Goal: Transaction & Acquisition: Purchase product/service

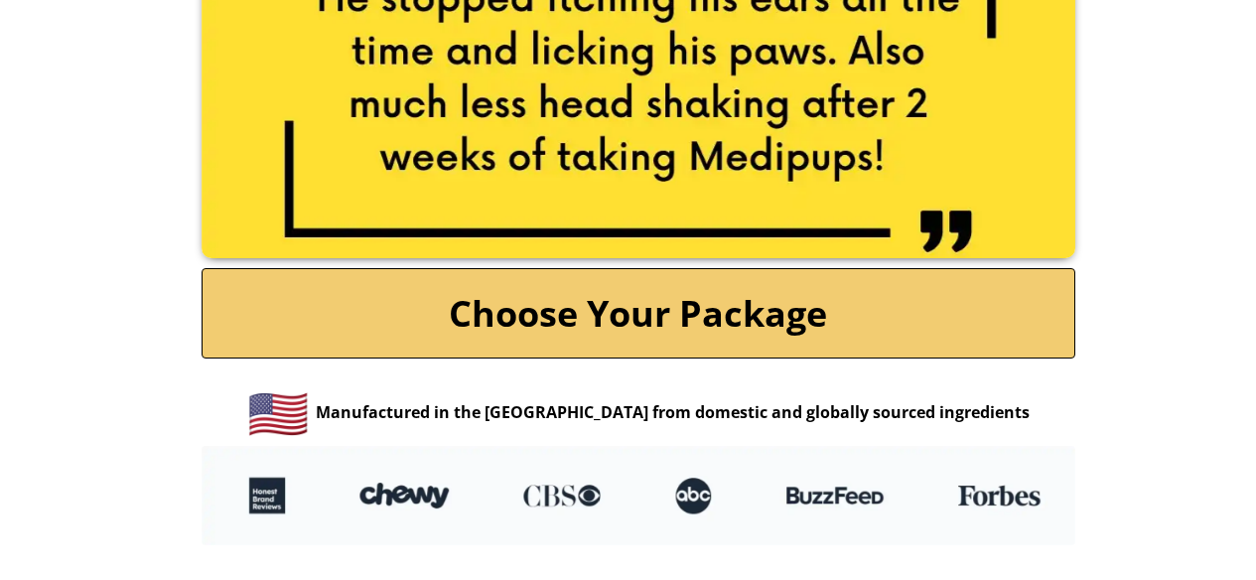
scroll to position [4280, 0]
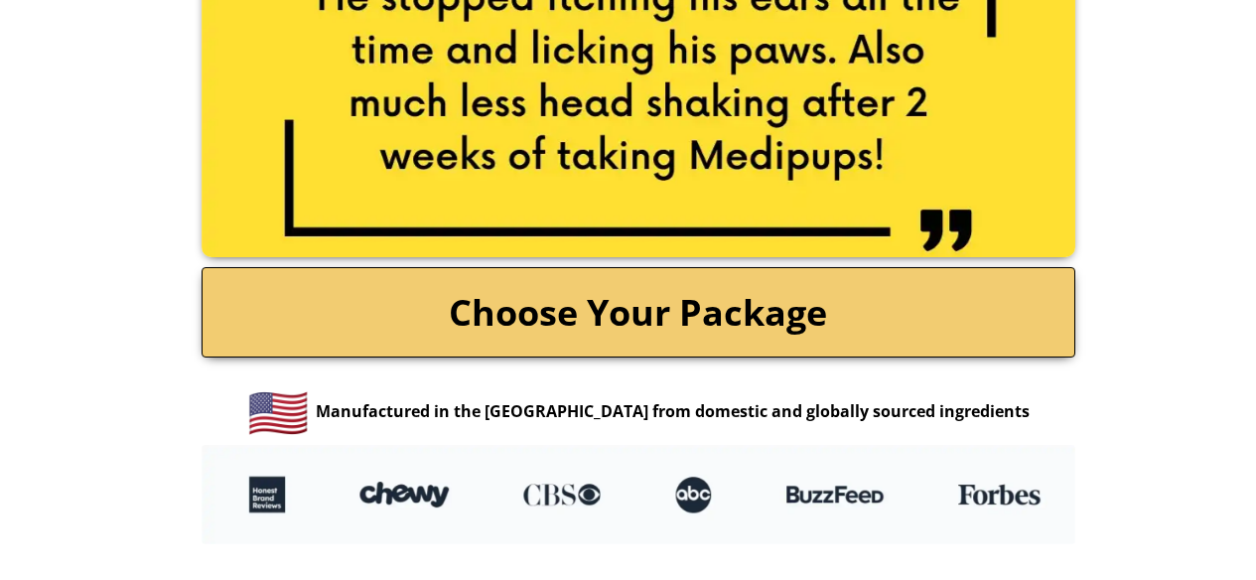
click at [671, 295] on link "Choose Your Package" at bounding box center [637, 312] width 873 height 90
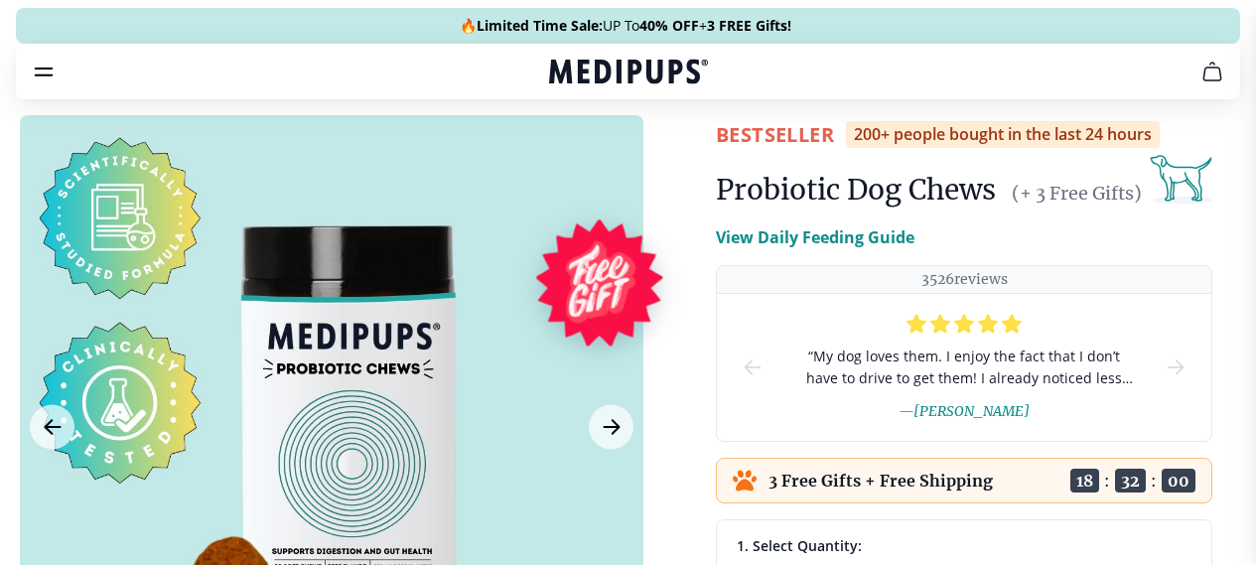
click at [857, 249] on p "View Daily Feeding Guide" at bounding box center [815, 237] width 199 height 24
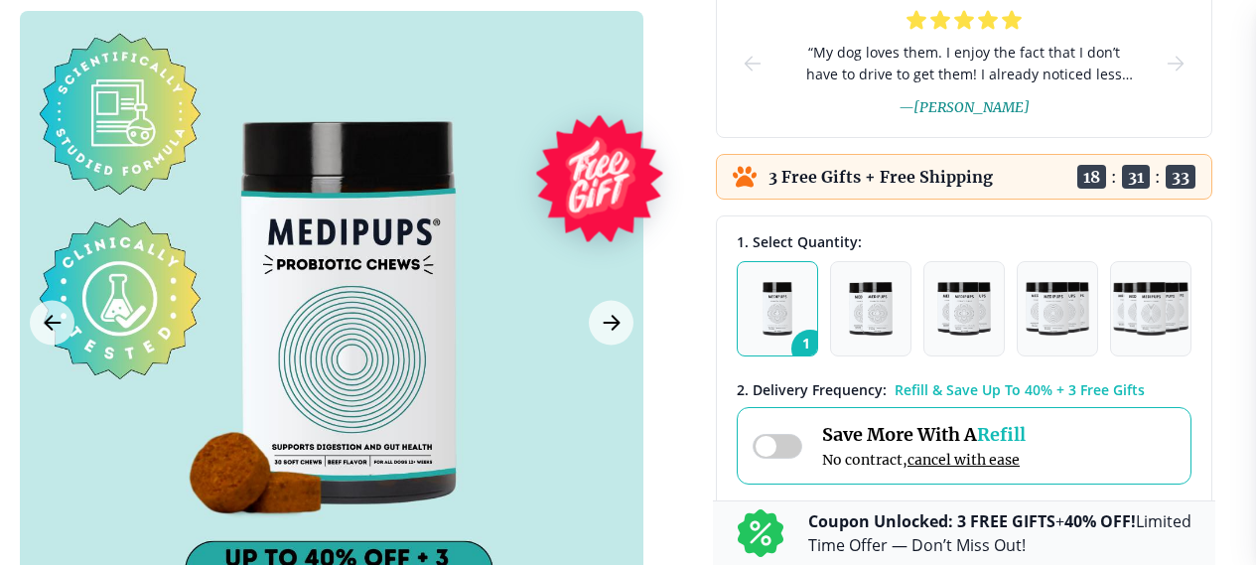
scroll to position [840, 0]
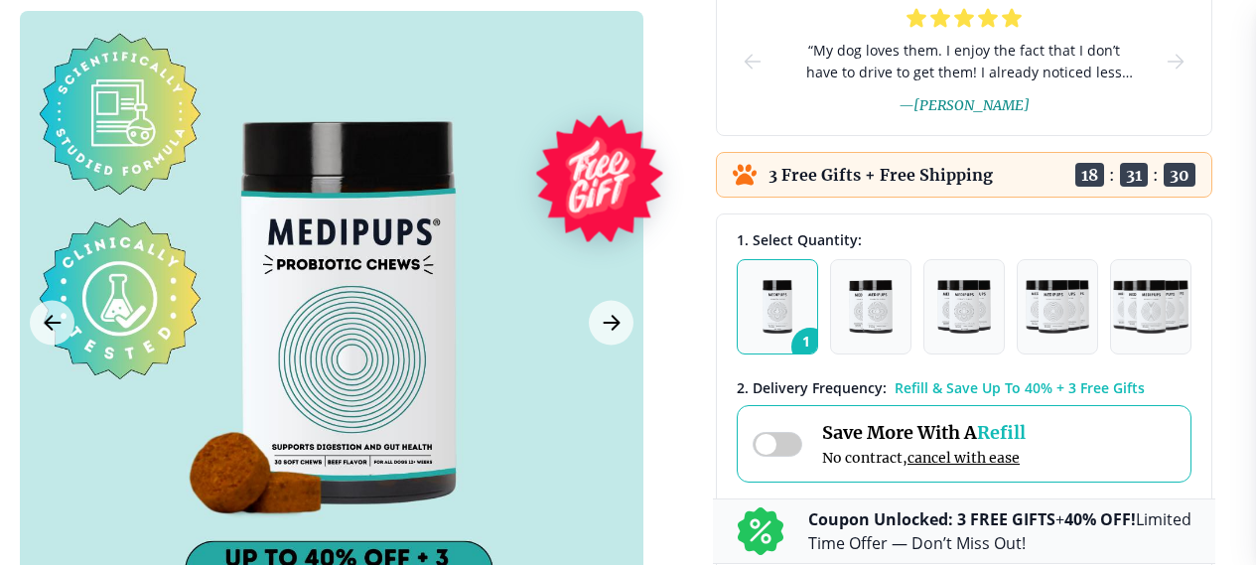
click at [451, 421] on div at bounding box center [331, 322] width 623 height 623
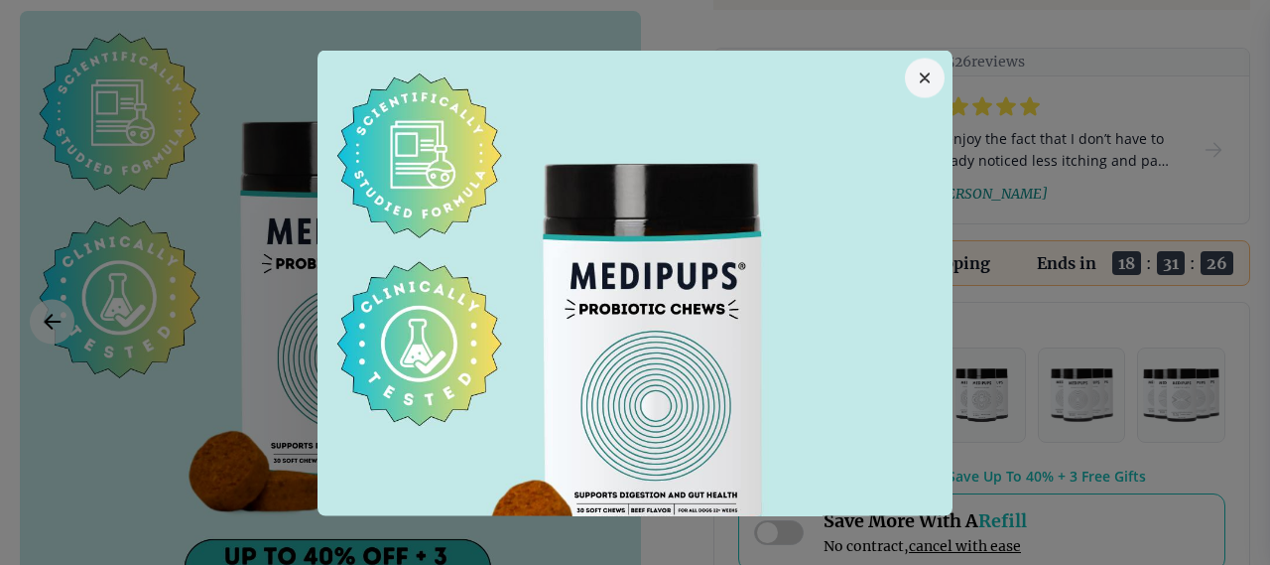
click at [920, 72] on icon "button" at bounding box center [925, 77] width 10 height 10
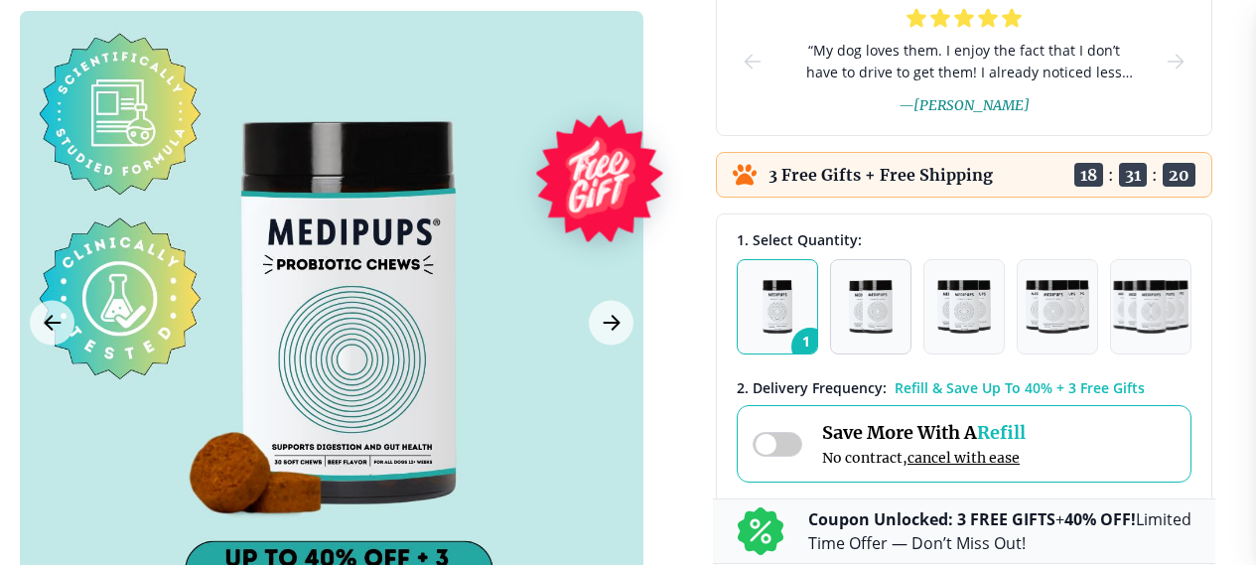
click at [882, 333] on img "button" at bounding box center [871, 307] width 44 height 54
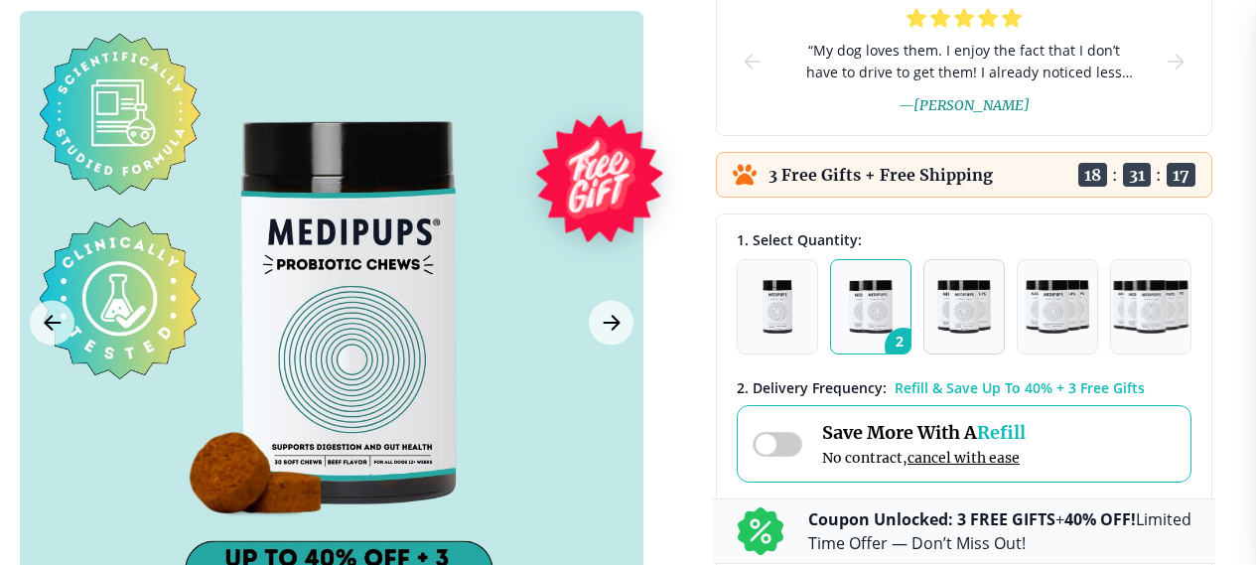
click at [966, 333] on img "button" at bounding box center [964, 307] width 54 height 54
click at [787, 333] on img "button" at bounding box center [777, 307] width 31 height 54
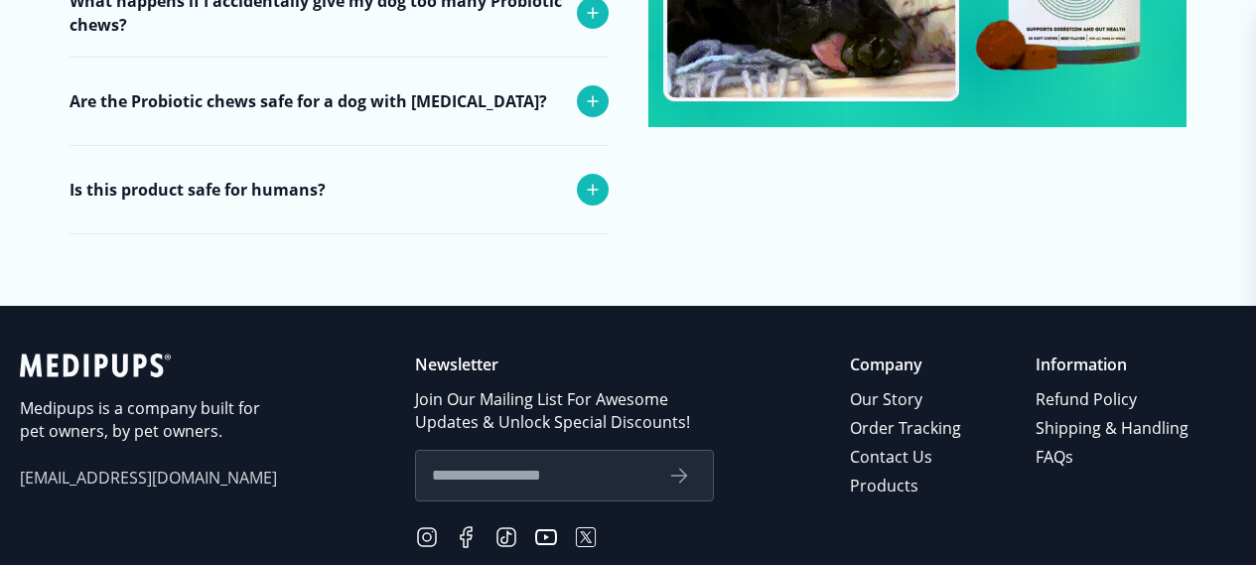
scroll to position [8968, 0]
